Goal: Task Accomplishment & Management: Manage account settings

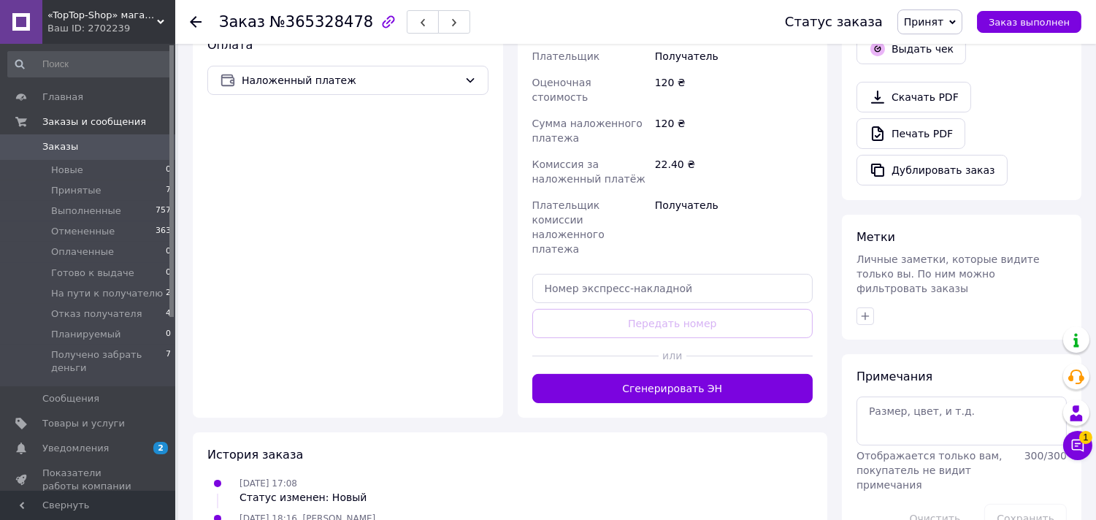
scroll to position [519, 0]
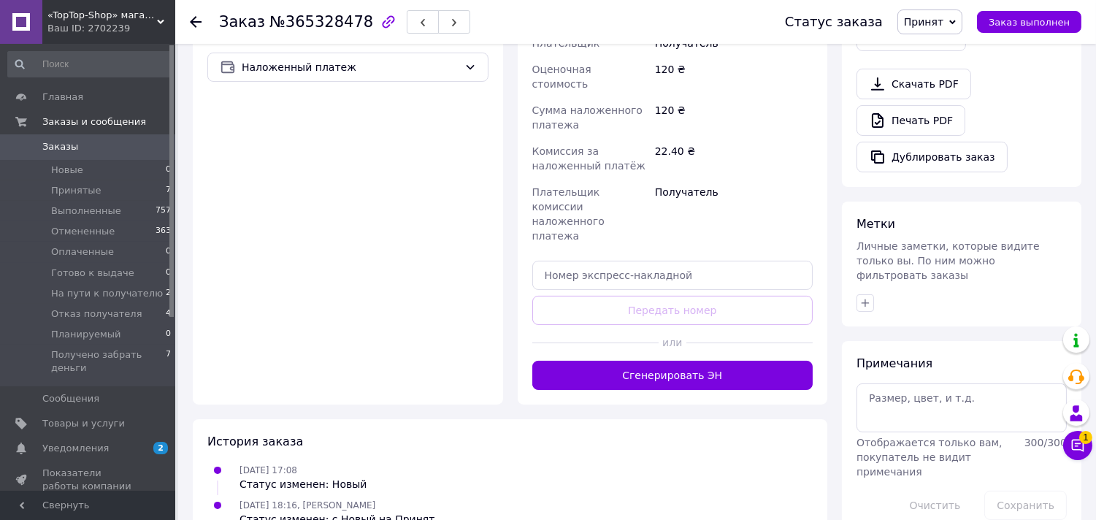
click at [684, 361] on button "Сгенерировать ЭН" at bounding box center [672, 375] width 281 height 29
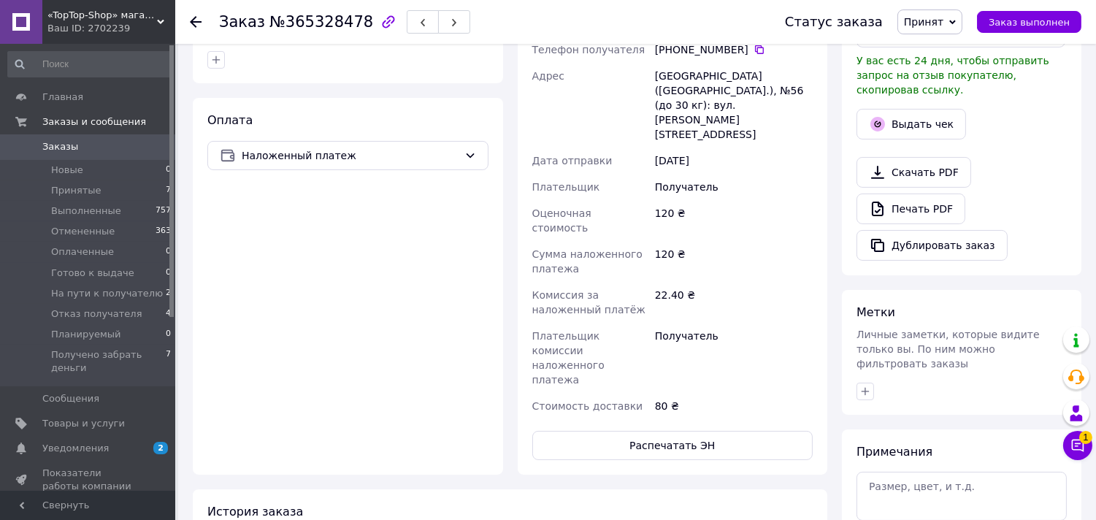
scroll to position [533, 0]
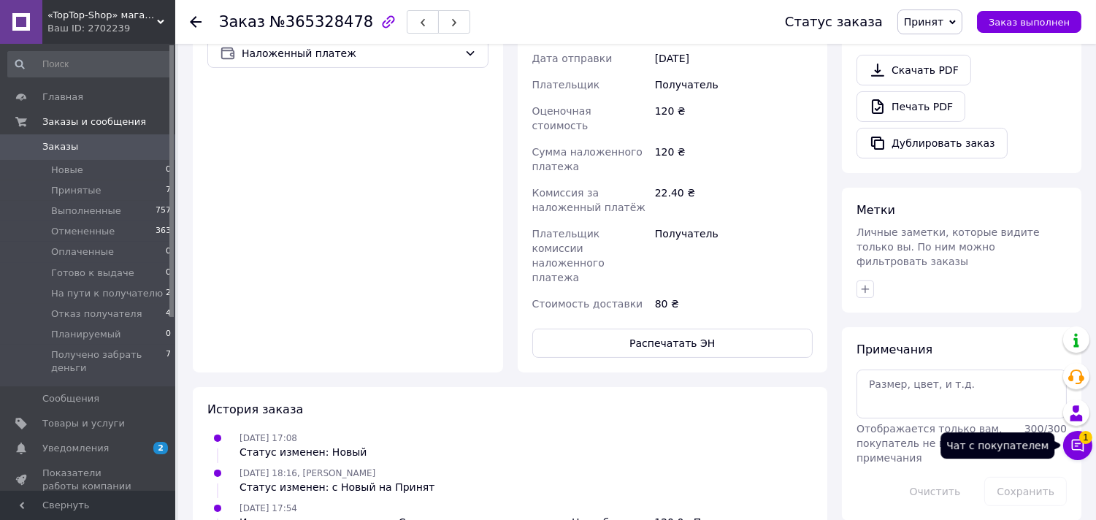
click at [1075, 444] on icon at bounding box center [1078, 445] width 15 height 15
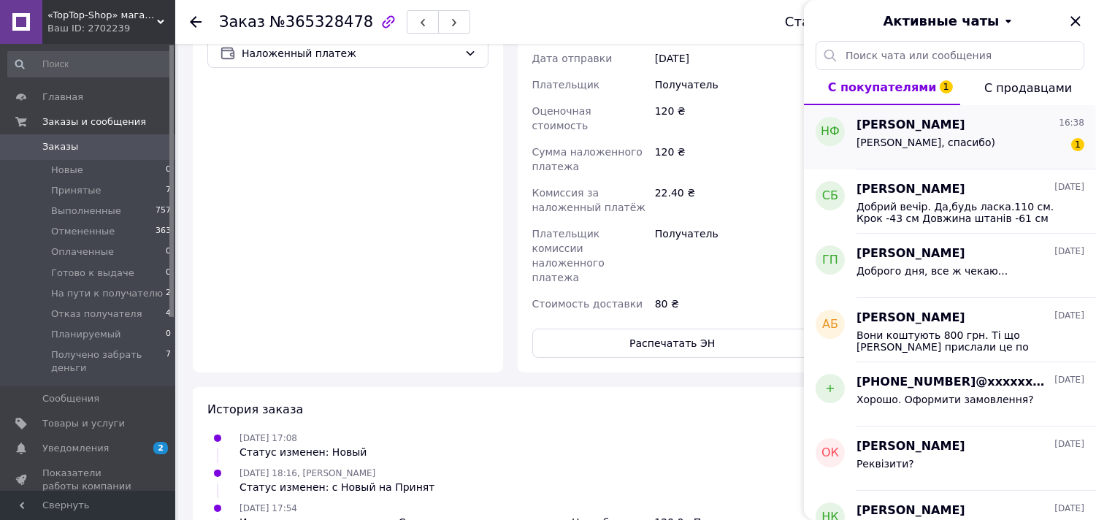
click at [922, 147] on span "Хорошо, спасибо)" at bounding box center [926, 143] width 139 height 12
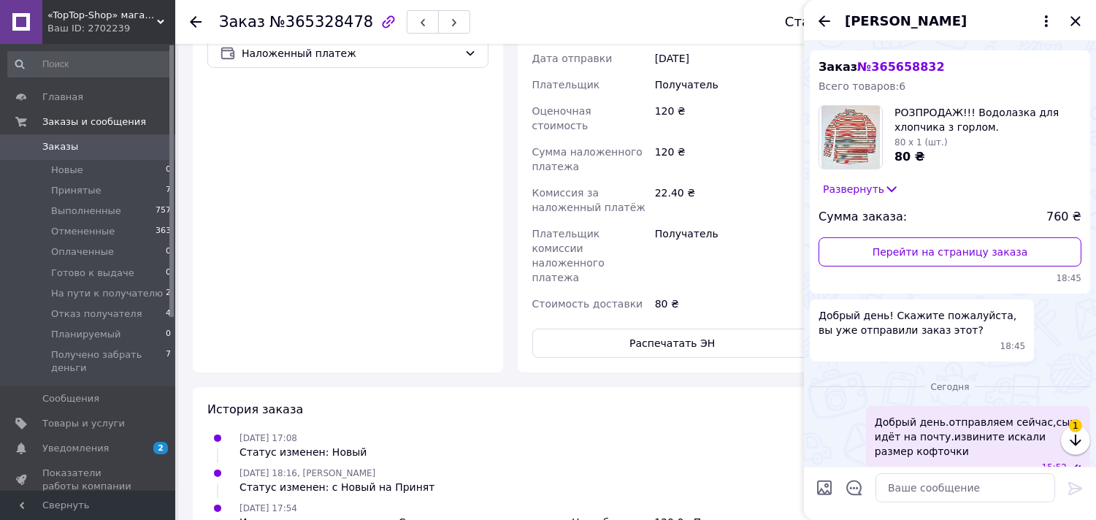
scroll to position [922, 0]
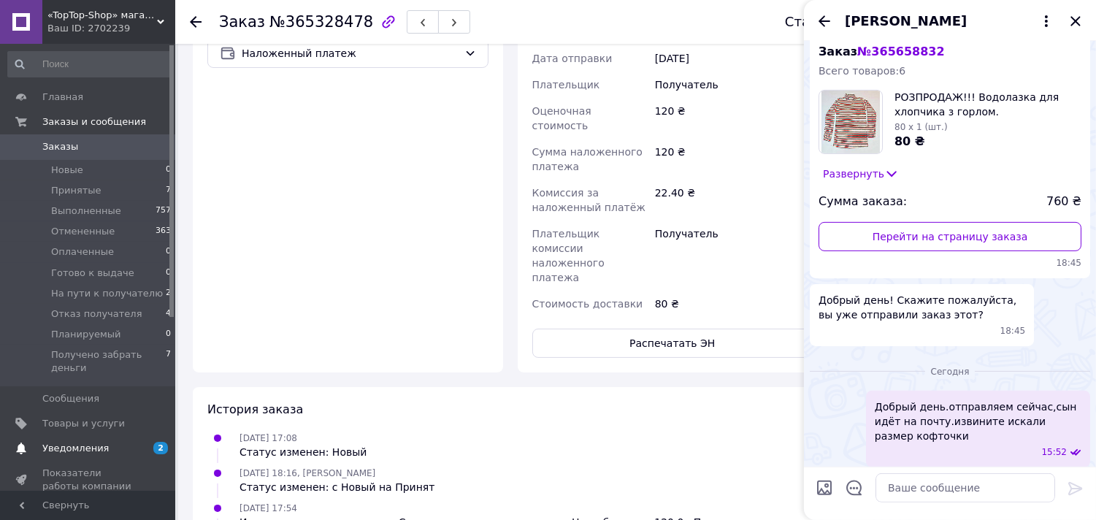
click at [88, 460] on link "Уведомления 2 0" at bounding box center [90, 448] width 180 height 25
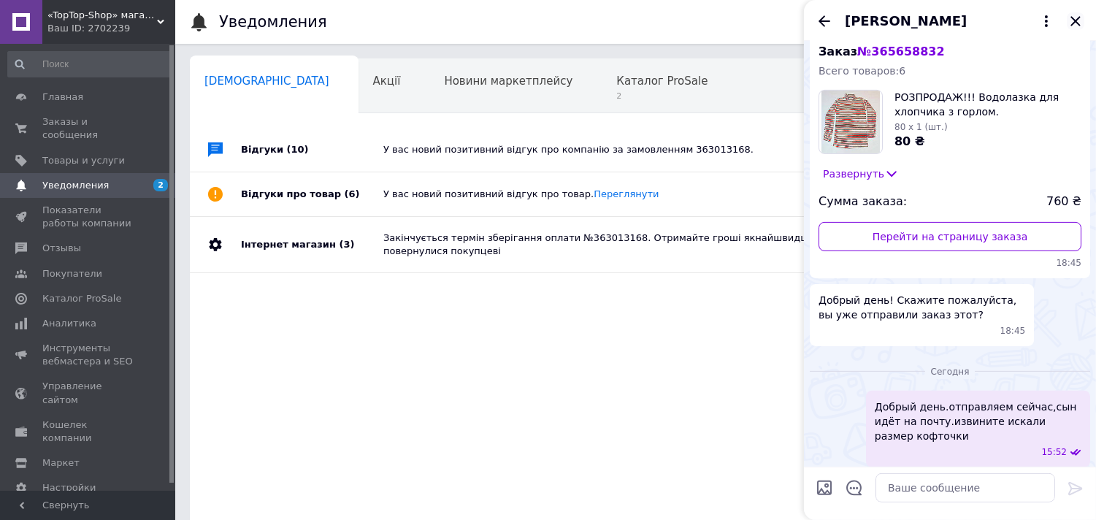
click at [1070, 23] on icon "Закрыть" at bounding box center [1076, 21] width 18 height 18
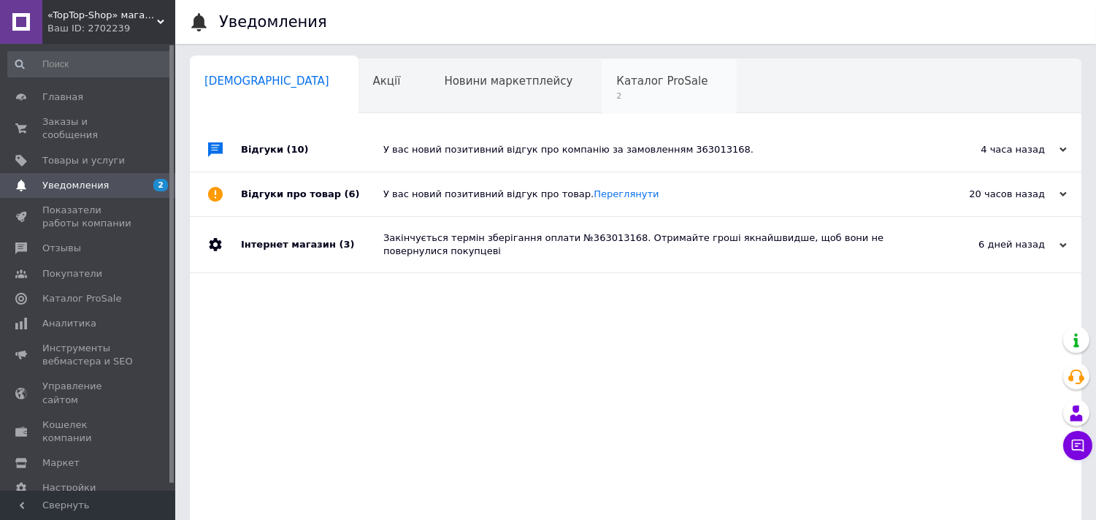
click at [616, 75] on span "Каталог ProSale" at bounding box center [661, 80] width 91 height 13
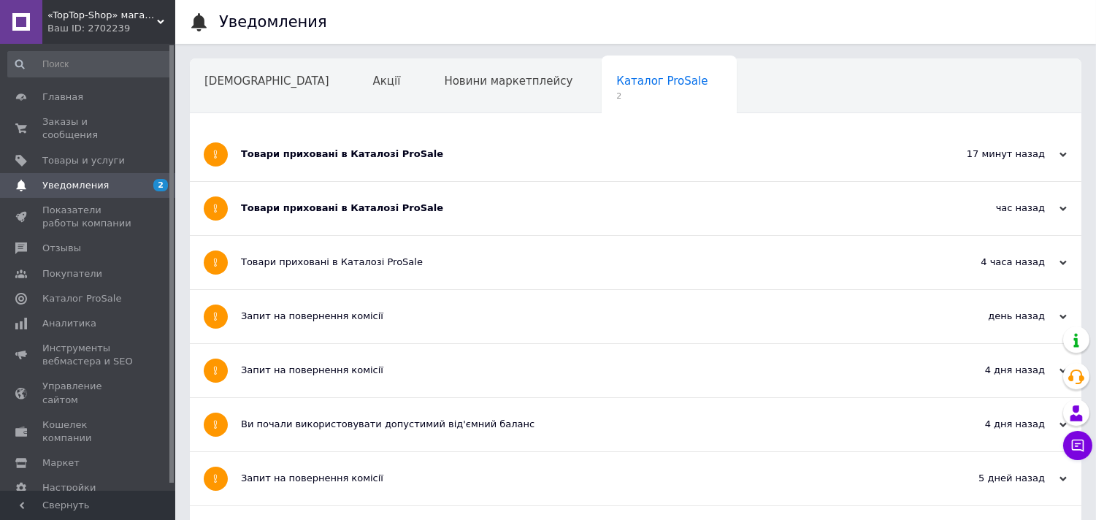
click at [431, 148] on div "Товари приховані в Каталозі ProSale" at bounding box center [581, 154] width 680 height 13
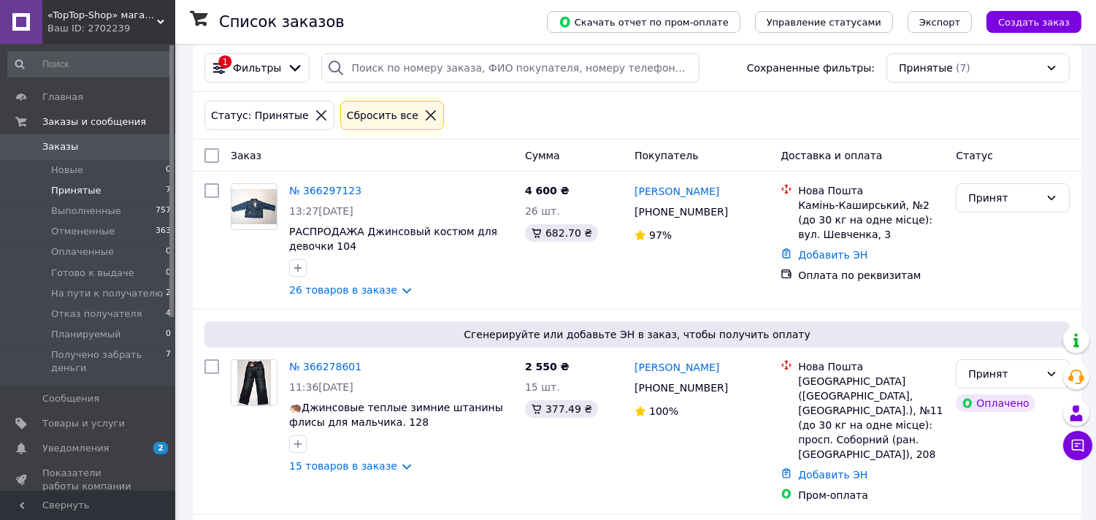
scroll to position [162, 0]
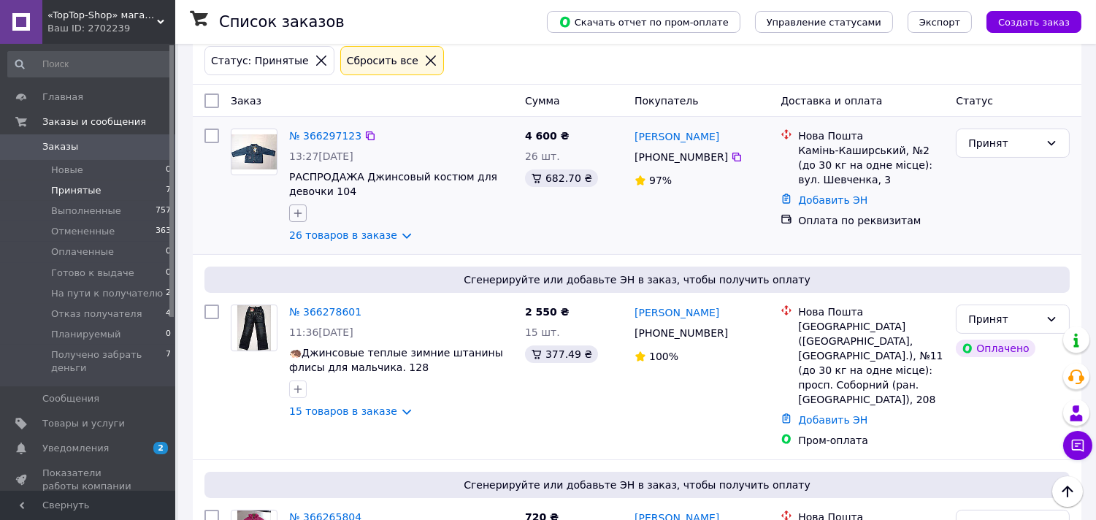
click at [296, 215] on icon "button" at bounding box center [298, 213] width 12 height 12
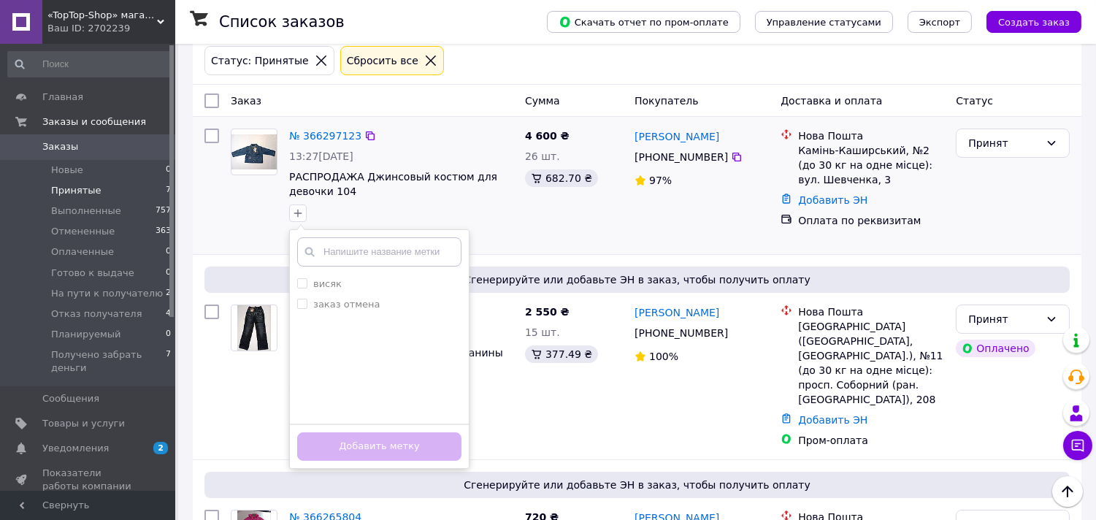
click at [325, 261] on input "text" at bounding box center [379, 251] width 164 height 29
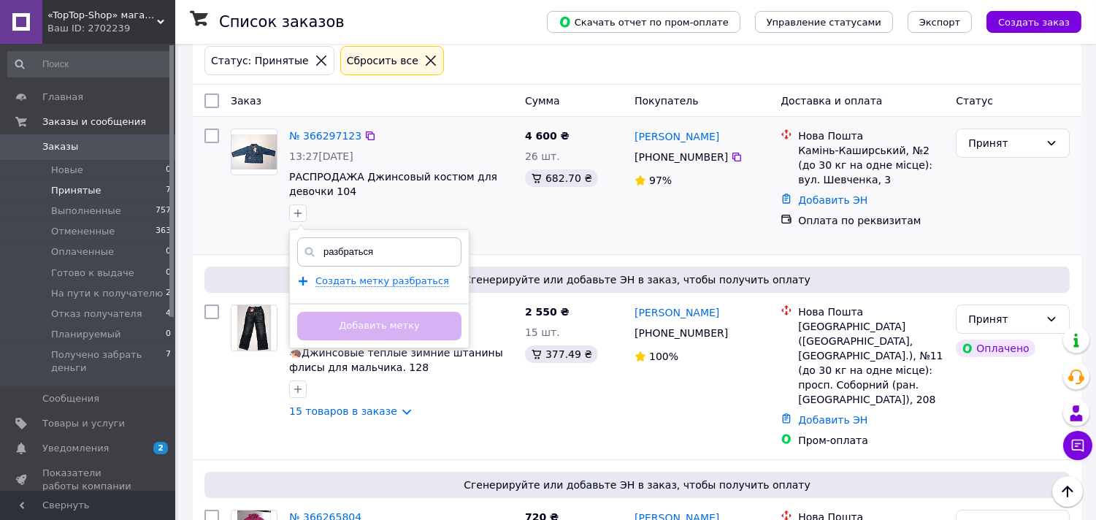
drag, startPoint x: 394, startPoint y: 254, endPoint x: 304, endPoint y: 259, distance: 90.7
click at [304, 259] on div "разбраться" at bounding box center [379, 251] width 164 height 29
paste input "ираться со платой"
type input "разбираться со платой"
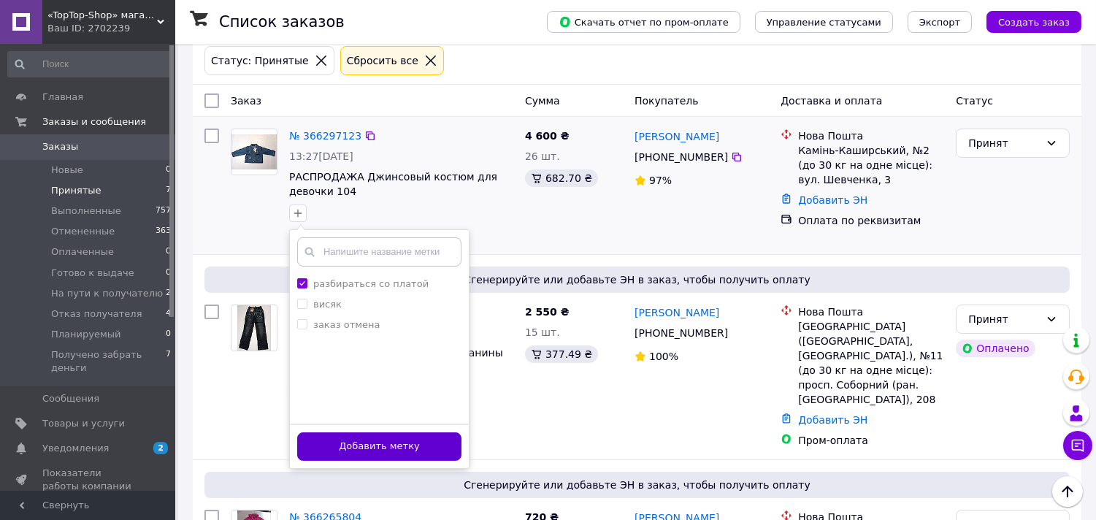
click at [372, 444] on button "Добавить метку" at bounding box center [379, 446] width 164 height 28
